Goal: Information Seeking & Learning: Learn about a topic

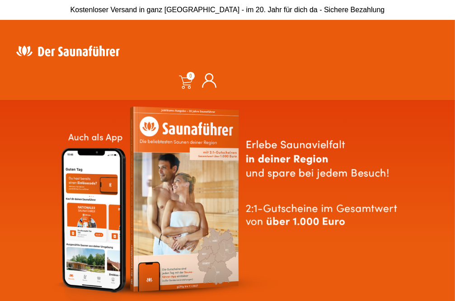
click at [266, 72] on div "Suche" at bounding box center [337, 51] width 219 height 44
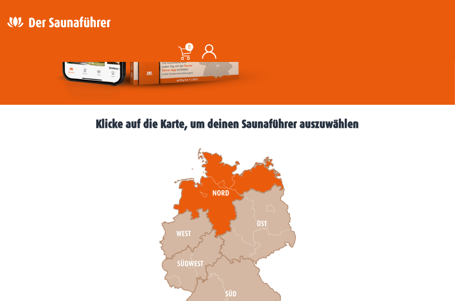
scroll to position [254, 0]
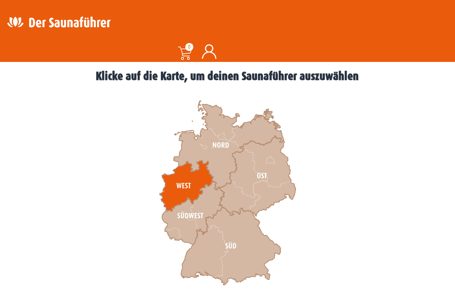
click at [192, 183] on icon at bounding box center [186, 186] width 54 height 51
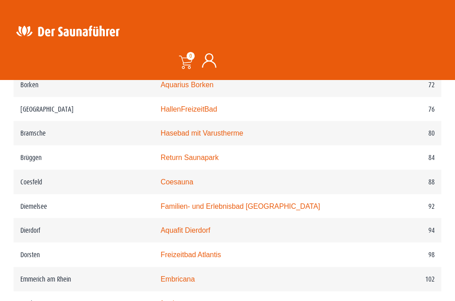
scroll to position [811, 0]
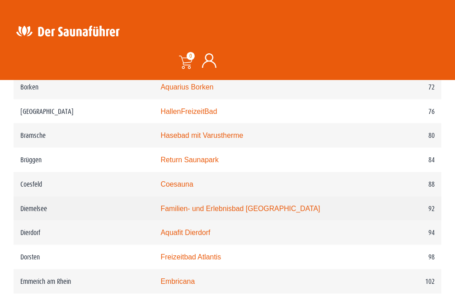
click at [238, 212] on link "Familien- und Erlebnisbad Heringhausen" at bounding box center [240, 209] width 159 height 8
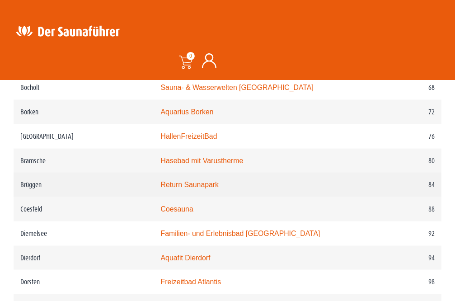
scroll to position [811, 0]
